Goal: Use online tool/utility: Utilize a website feature to perform a specific function

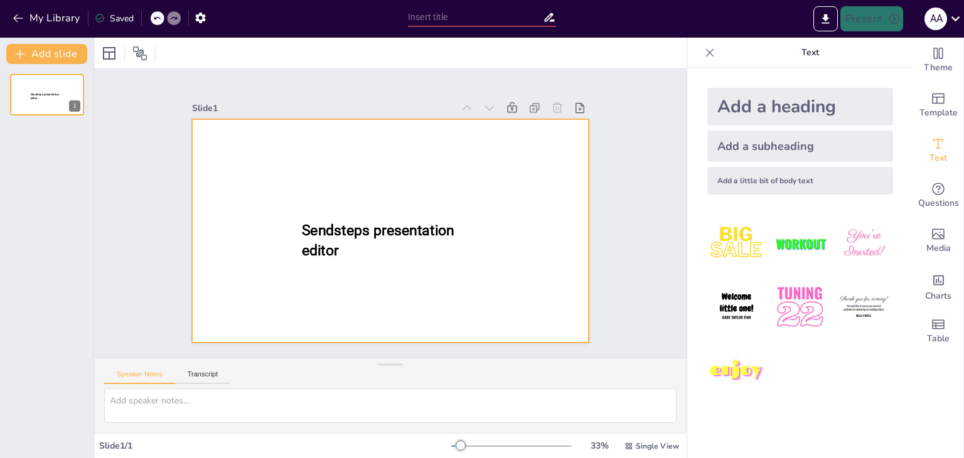
type input "Imported TemplatePPT-CongresSRIM2025.pptx"
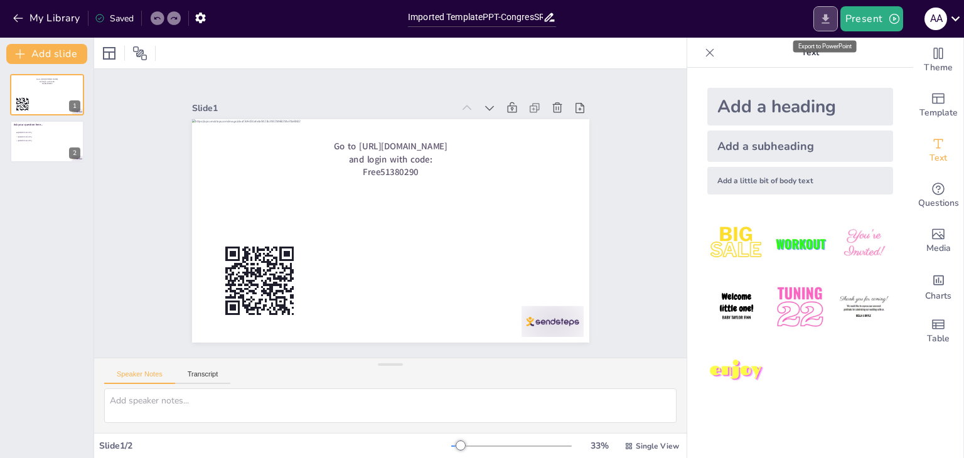
click at [826, 18] on icon "Export to PowerPoint" at bounding box center [826, 18] width 8 height 9
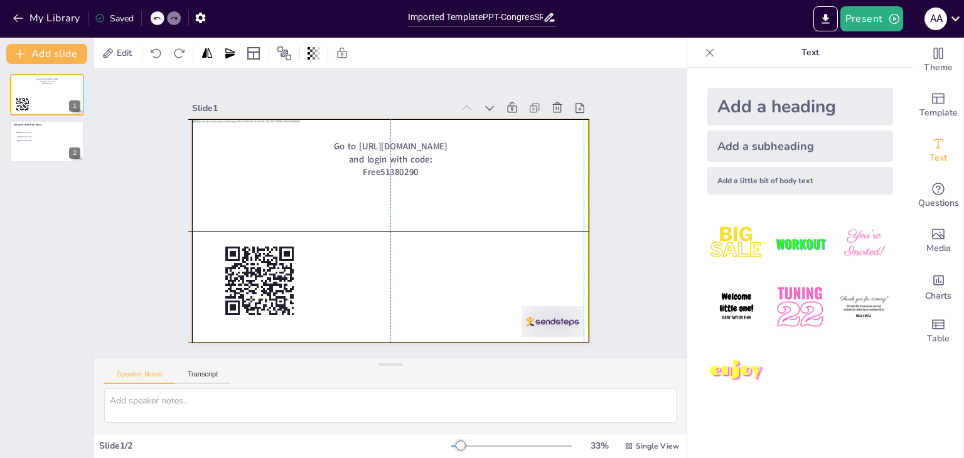
click at [541, 264] on div at bounding box center [390, 230] width 397 height 223
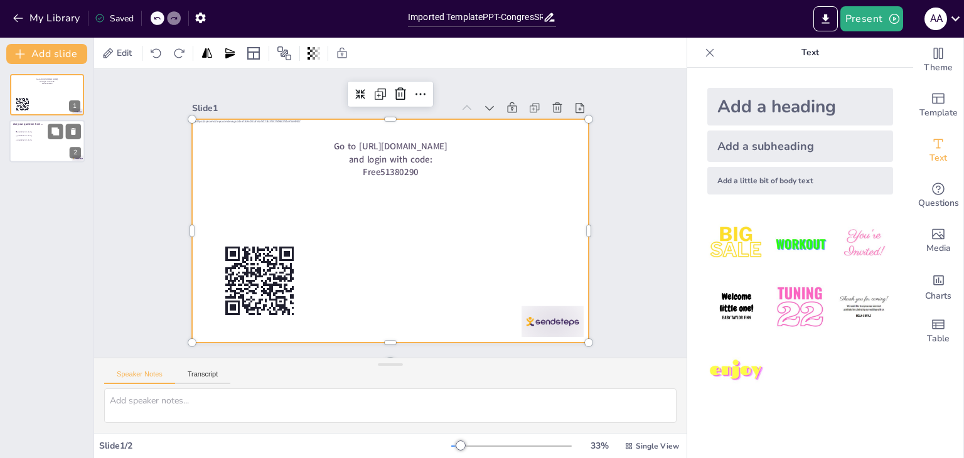
click at [33, 132] on li "[GEOGRAPHIC_DATA]" at bounding box center [34, 132] width 38 height 4
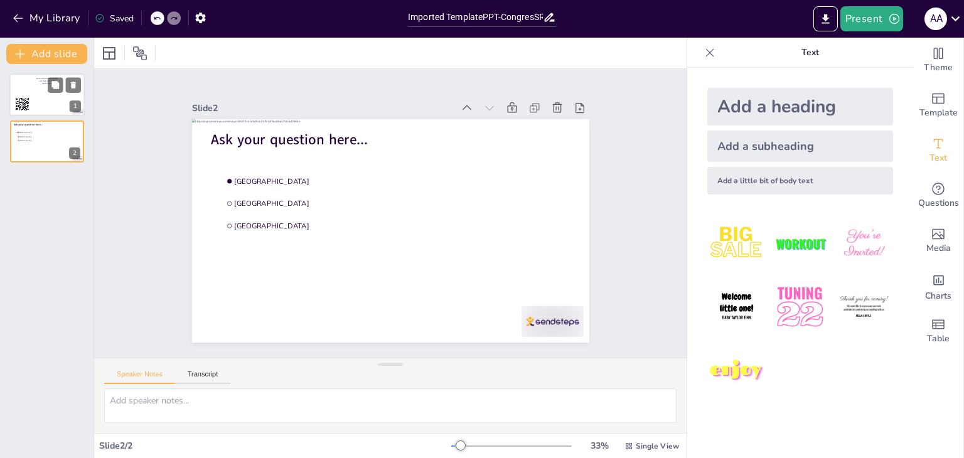
click at [48, 104] on div at bounding box center [46, 94] width 75 height 43
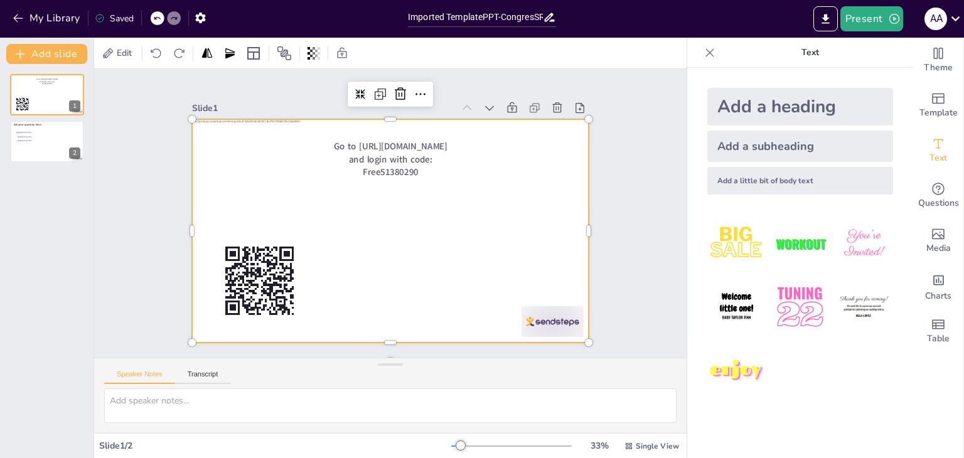
click at [304, 151] on div at bounding box center [390, 230] width 397 height 223
click at [117, 58] on span "Edit" at bounding box center [124, 53] width 20 height 12
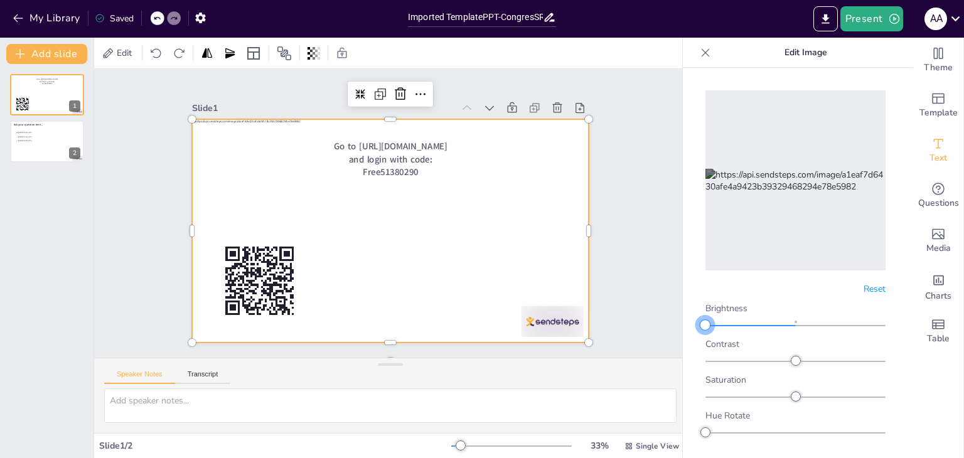
drag, startPoint x: 788, startPoint y: 315, endPoint x: 623, endPoint y: 340, distance: 167.5
click at [623, 340] on body "My Library Saved Imported TemplatePPT-CongresSRIM2025.pptx Present a a Document…" at bounding box center [482, 229] width 964 height 458
click at [790, 356] on div at bounding box center [795, 361] width 10 height 10
click at [793, 392] on div at bounding box center [798, 397] width 10 height 10
drag, startPoint x: 702, startPoint y: 422, endPoint x: 731, endPoint y: 405, distance: 33.3
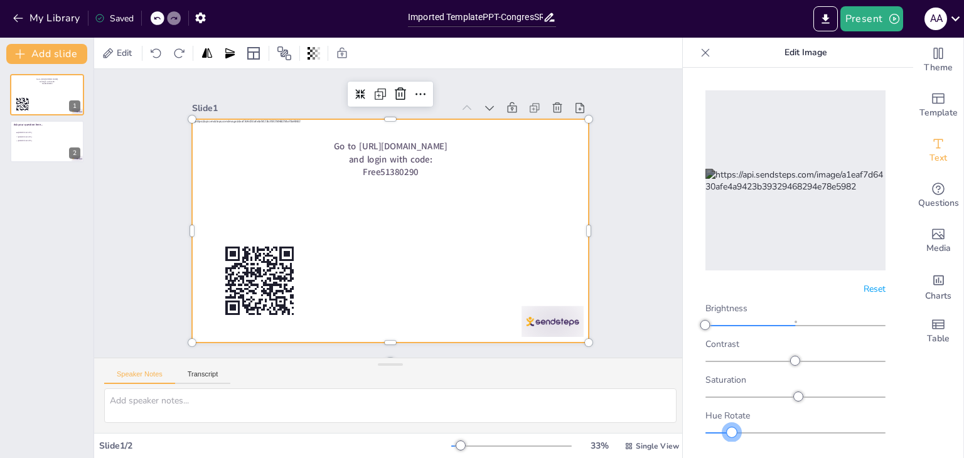
click at [731, 410] on div "Hue Rotate" at bounding box center [795, 424] width 180 height 28
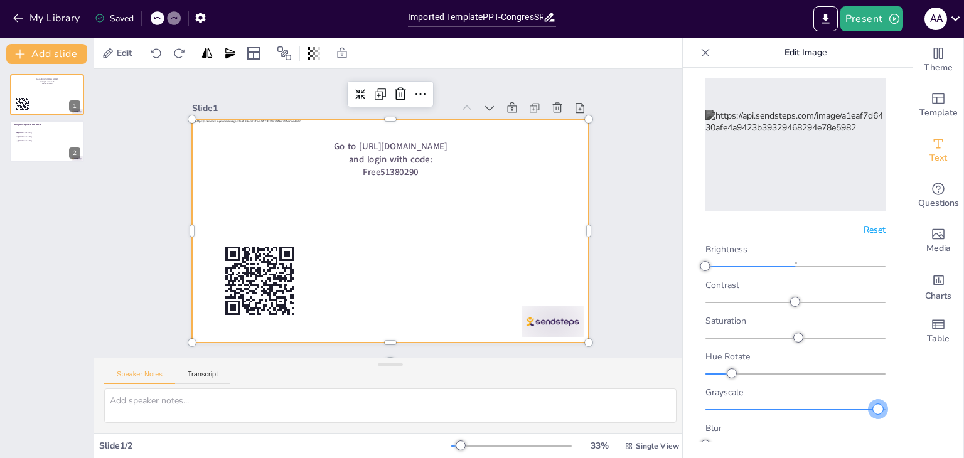
drag, startPoint x: 707, startPoint y: 400, endPoint x: 832, endPoint y: 372, distance: 127.9
click at [869, 365] on div "Brightness Contrast Saturation Hue Rotate Grayscale Blur" at bounding box center [795, 347] width 180 height 207
drag, startPoint x: 866, startPoint y: 400, endPoint x: 590, endPoint y: 451, distance: 280.9
click at [590, 451] on body "My Library Saved Imported TemplatePPT-CongresSRIM2025.pptx Present a a Document…" at bounding box center [482, 229] width 964 height 458
drag, startPoint x: 706, startPoint y: 436, endPoint x: 580, endPoint y: 419, distance: 127.2
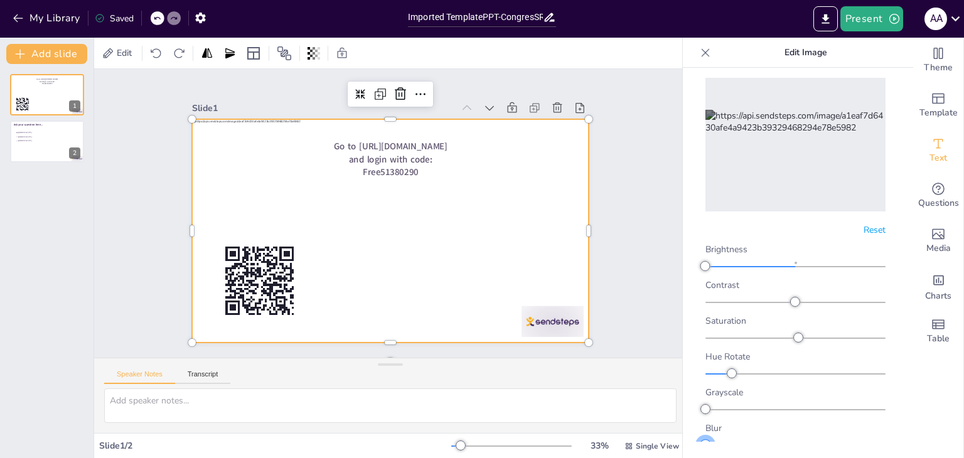
click at [592, 422] on body "My Library Saved Imported TemplatePPT-CongresSRIM2025.pptx Present a a Document…" at bounding box center [482, 229] width 964 height 458
click at [460, 293] on div at bounding box center [390, 230] width 397 height 223
click at [506, 104] on icon at bounding box center [512, 108] width 13 height 13
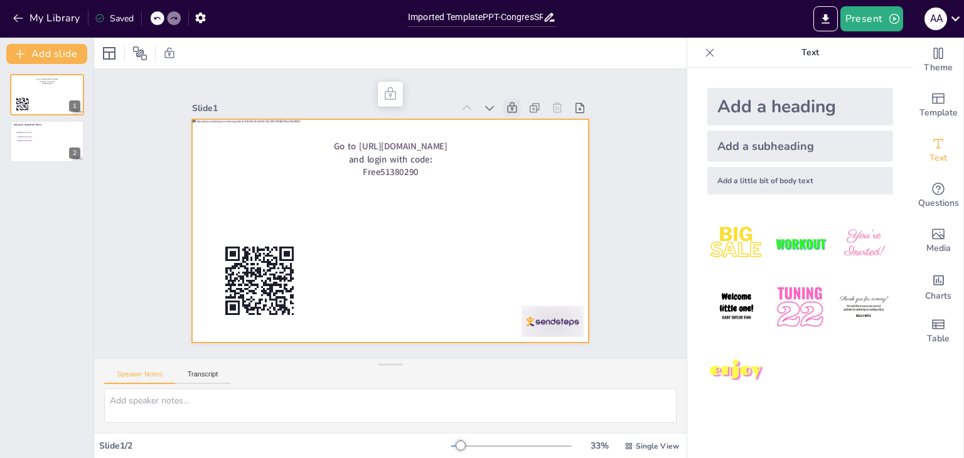
click at [506, 104] on icon at bounding box center [512, 108] width 13 height 13
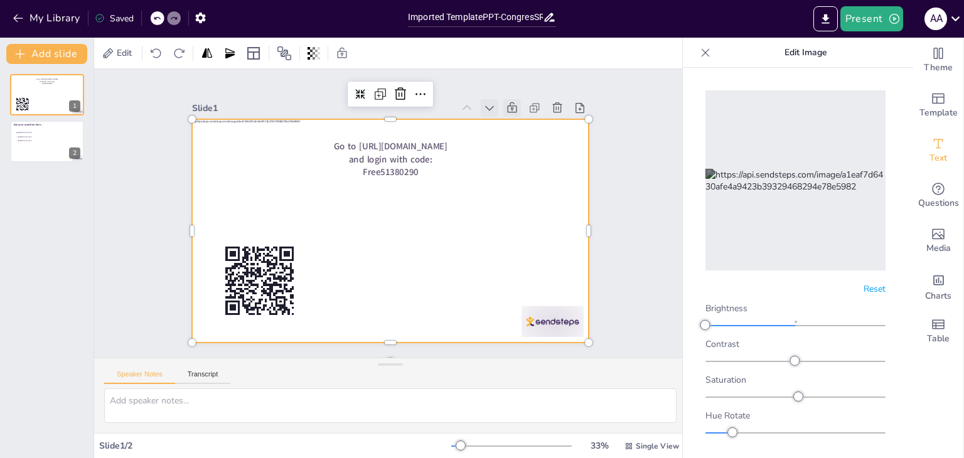
click at [483, 104] on icon at bounding box center [489, 108] width 13 height 13
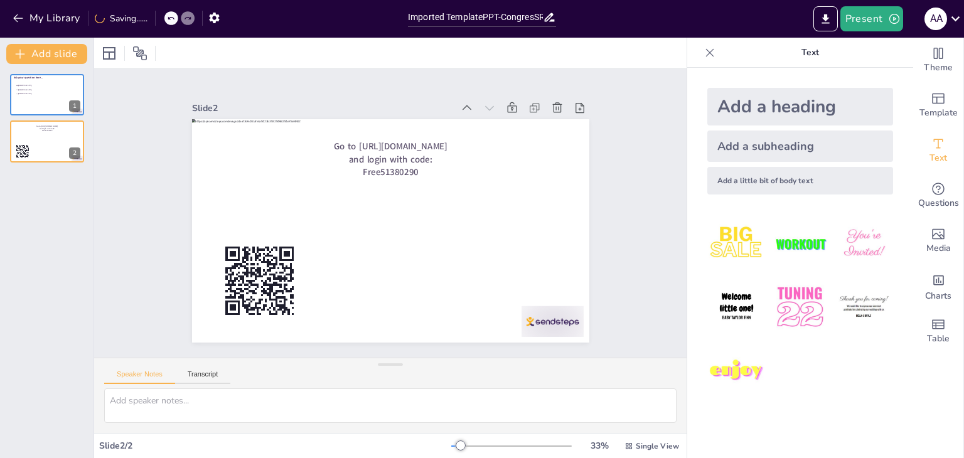
click at [483, 104] on icon at bounding box center [489, 108] width 13 height 13
click at [461, 103] on icon at bounding box center [467, 108] width 13 height 13
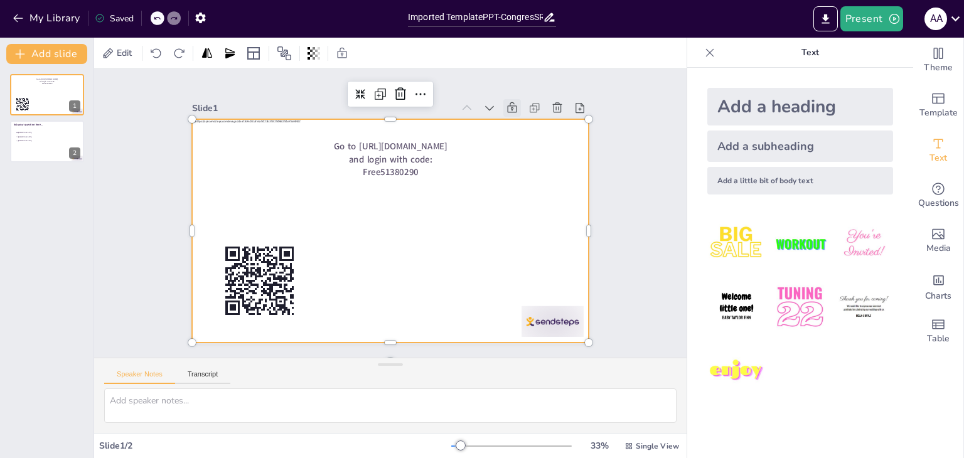
click at [765, 102] on div "Add a heading" at bounding box center [800, 107] width 186 height 38
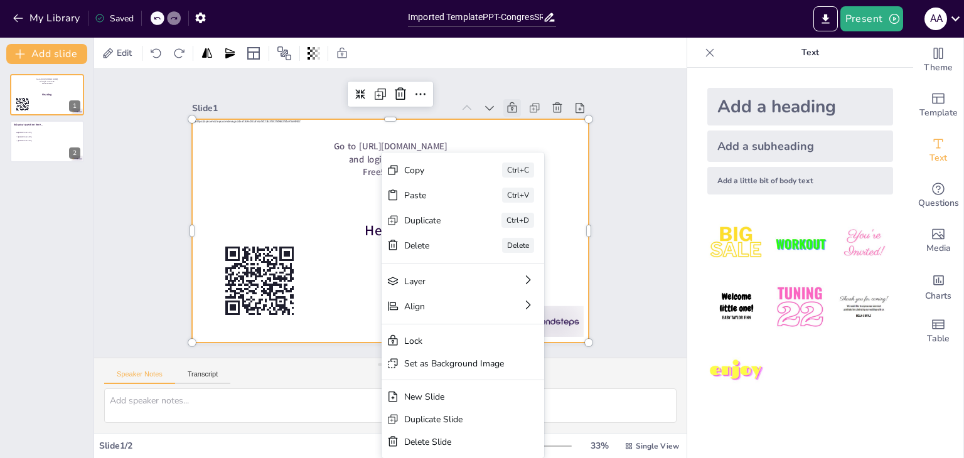
click at [113, 206] on div "Slide 1 Go to [URL][DOMAIN_NAME] and login with code: Free51380290 Heading Slid…" at bounding box center [390, 213] width 592 height 289
